Goal: Transaction & Acquisition: Purchase product/service

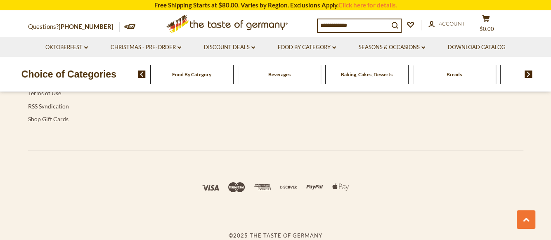
scroll to position [2036, 0]
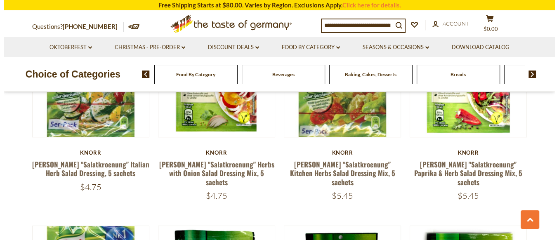
scroll to position [330, 0]
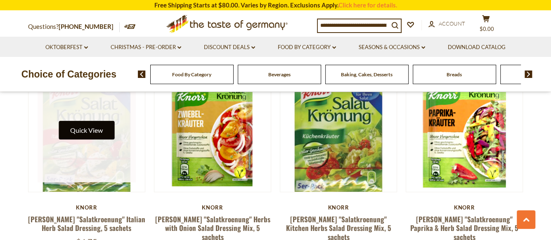
click at [82, 140] on button "Quick View" at bounding box center [87, 130] width 56 height 19
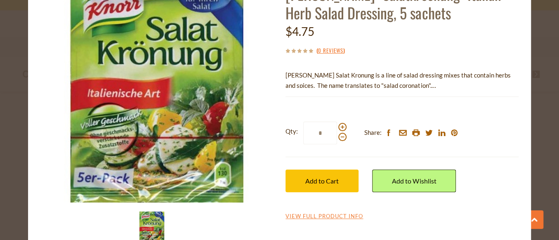
scroll to position [110, 0]
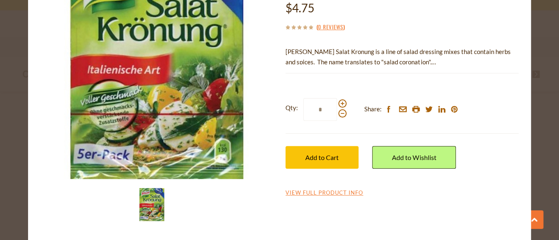
click at [140, 190] on img at bounding box center [151, 204] width 33 height 33
click at [137, 201] on div "[PERSON_NAME] [PERSON_NAME] "Salatkroenung" Italian Herb Salad Dressing, 5 sach…" at bounding box center [279, 88] width 491 height 279
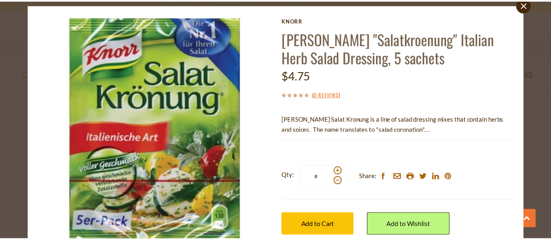
scroll to position [0, 0]
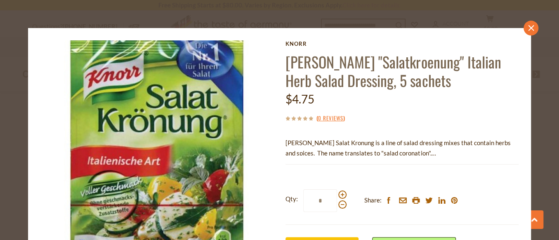
click at [524, 31] on link "close" at bounding box center [531, 28] width 15 height 15
click at [517, 31] on div at bounding box center [279, 120] width 559 height 240
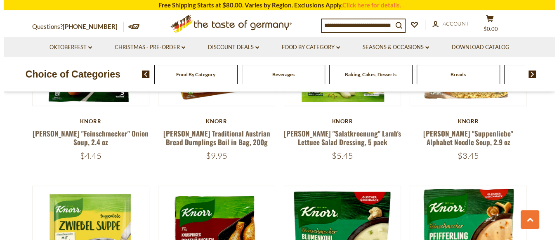
scroll to position [825, 0]
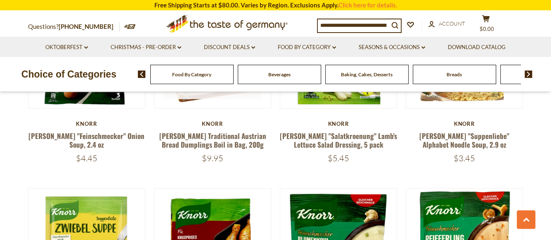
click at [203, 56] on button "Quick View" at bounding box center [212, 47] width 56 height 19
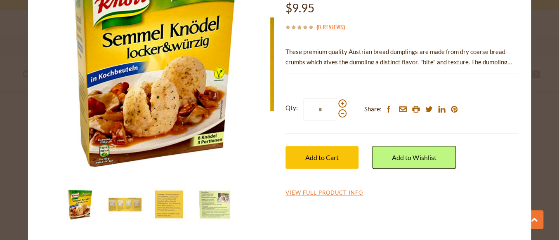
scroll to position [162, 0]
